Goal: Obtain resource: Download file/media

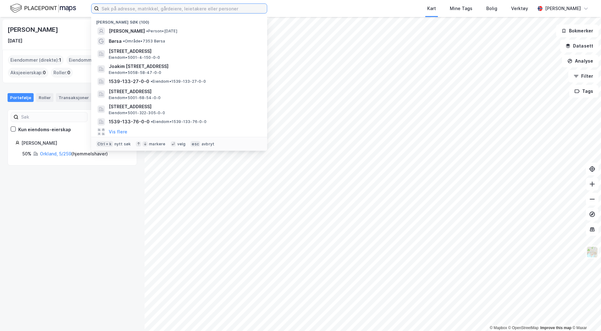
click at [109, 7] on input at bounding box center [183, 8] width 168 height 9
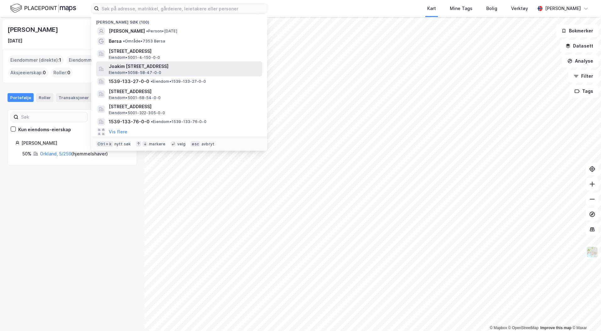
click at [147, 63] on span "Joakim [STREET_ADDRESS]" at bounding box center [184, 67] width 151 height 8
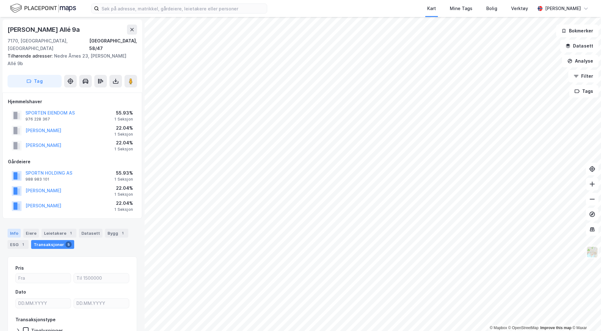
click at [18, 228] on div "Info" at bounding box center [14, 232] width 13 height 9
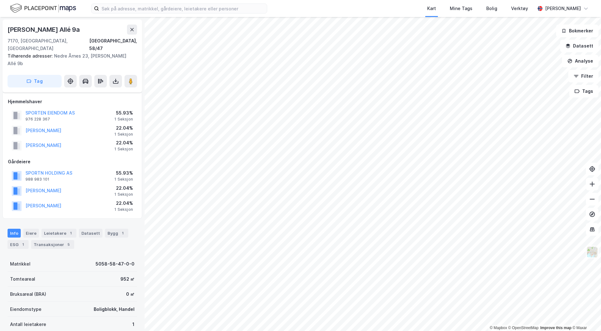
scroll to position [94, 0]
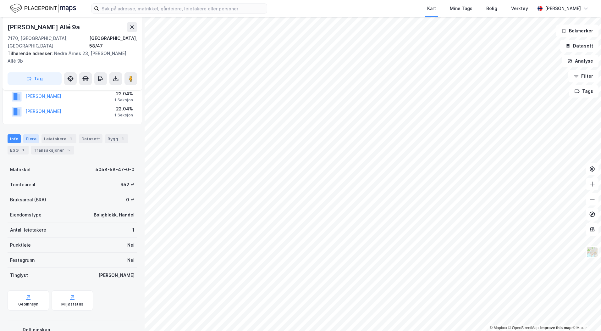
click at [32, 134] on div "Eiere" at bounding box center [31, 138] width 16 height 9
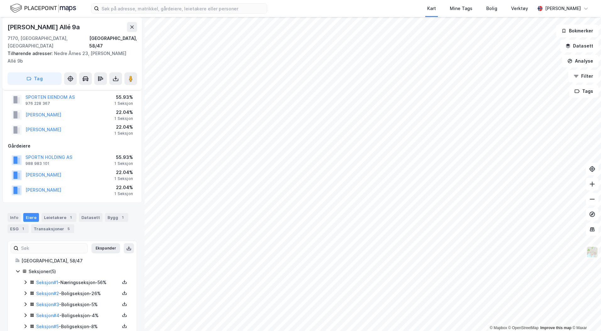
scroll to position [23, 0]
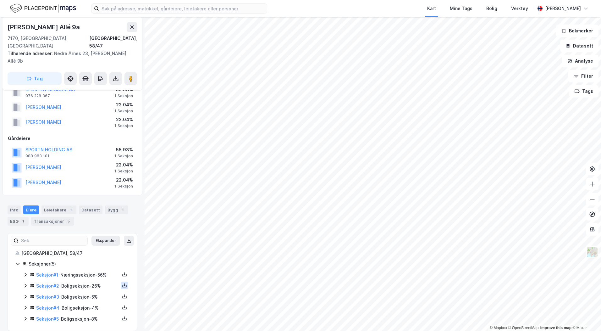
click at [121, 281] on button at bounding box center [125, 285] width 8 height 8
click at [89, 262] on div "Grunnbok" at bounding box center [86, 266] width 21 height 8
click at [126, 10] on input at bounding box center [183, 8] width 168 height 9
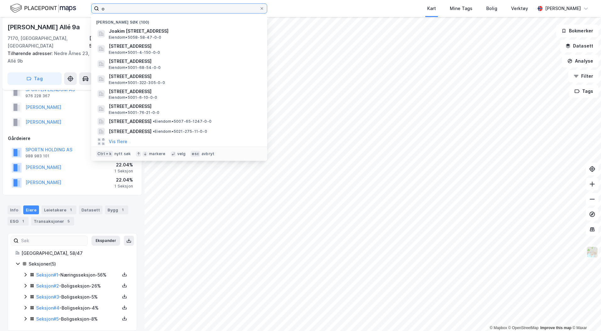
type input "o"
